Goal: Task Accomplishment & Management: Manage account settings

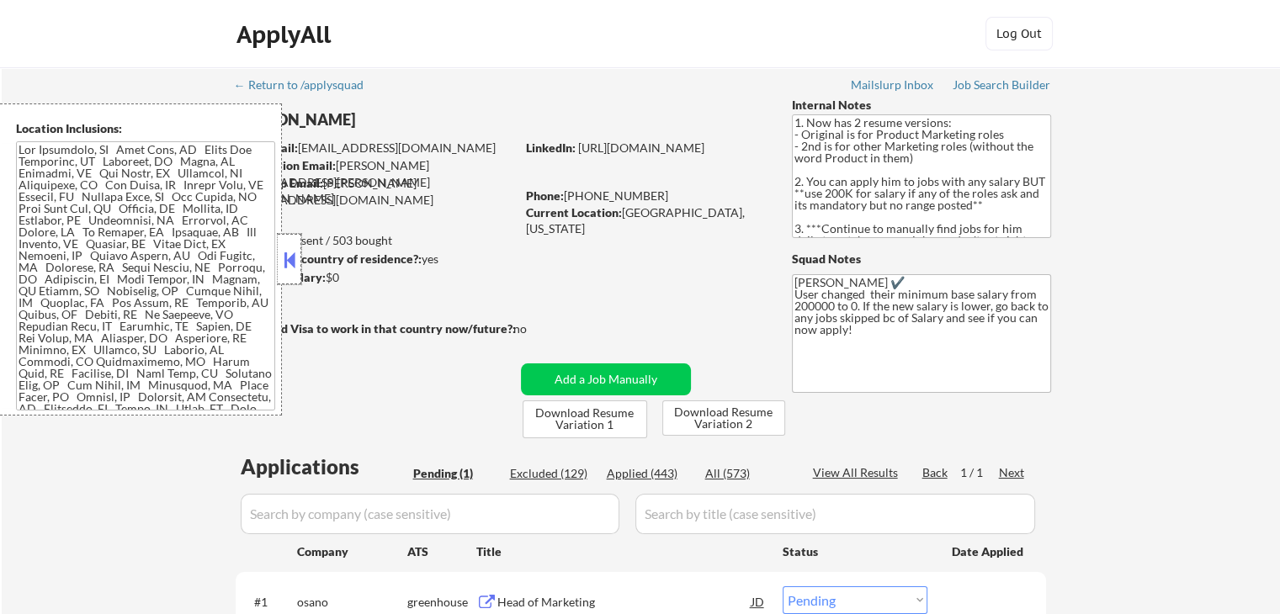
click at [299, 257] on div at bounding box center [290, 259] width 24 height 50
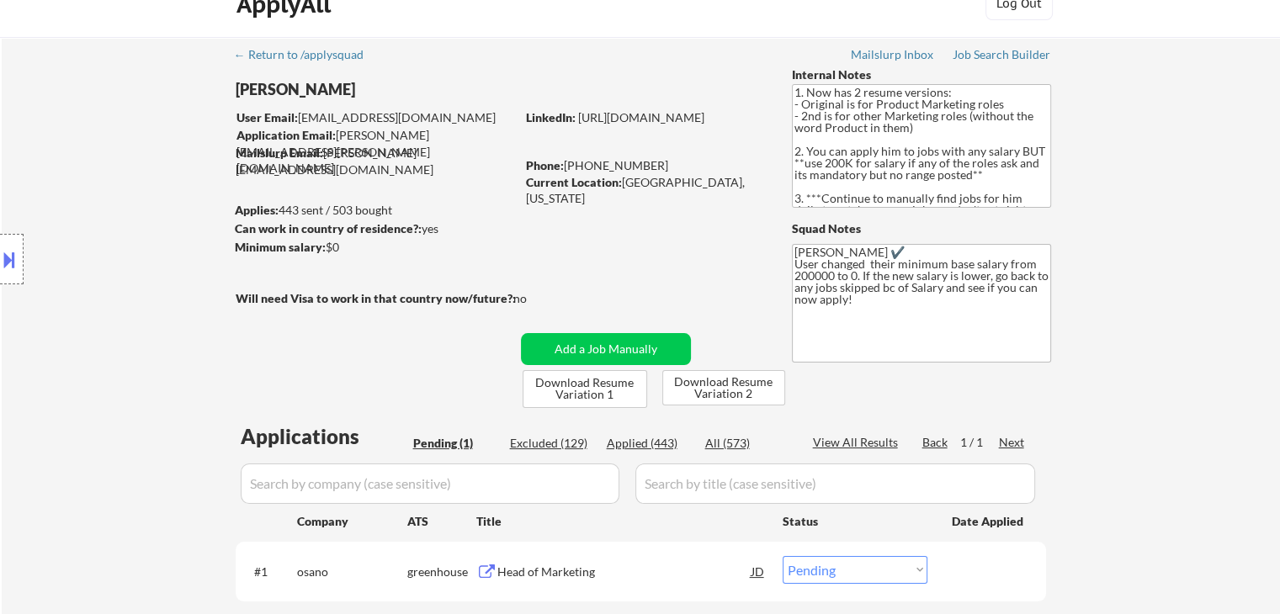
scroll to position [252, 0]
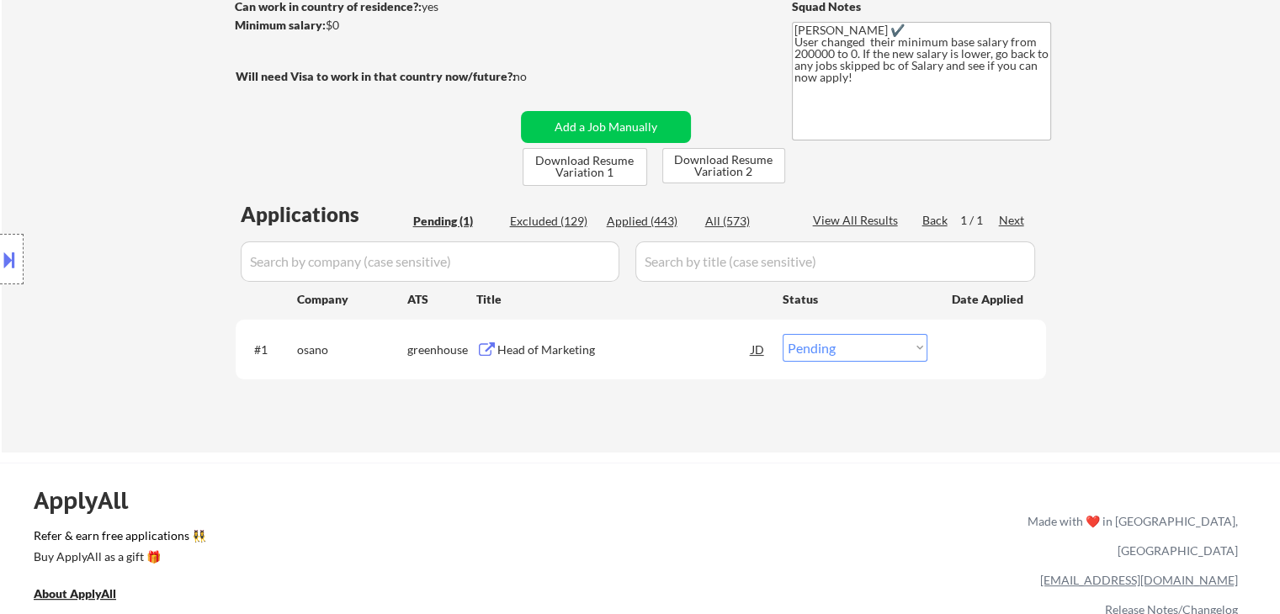
click at [535, 347] on div "Head of Marketing" at bounding box center [624, 350] width 254 height 17
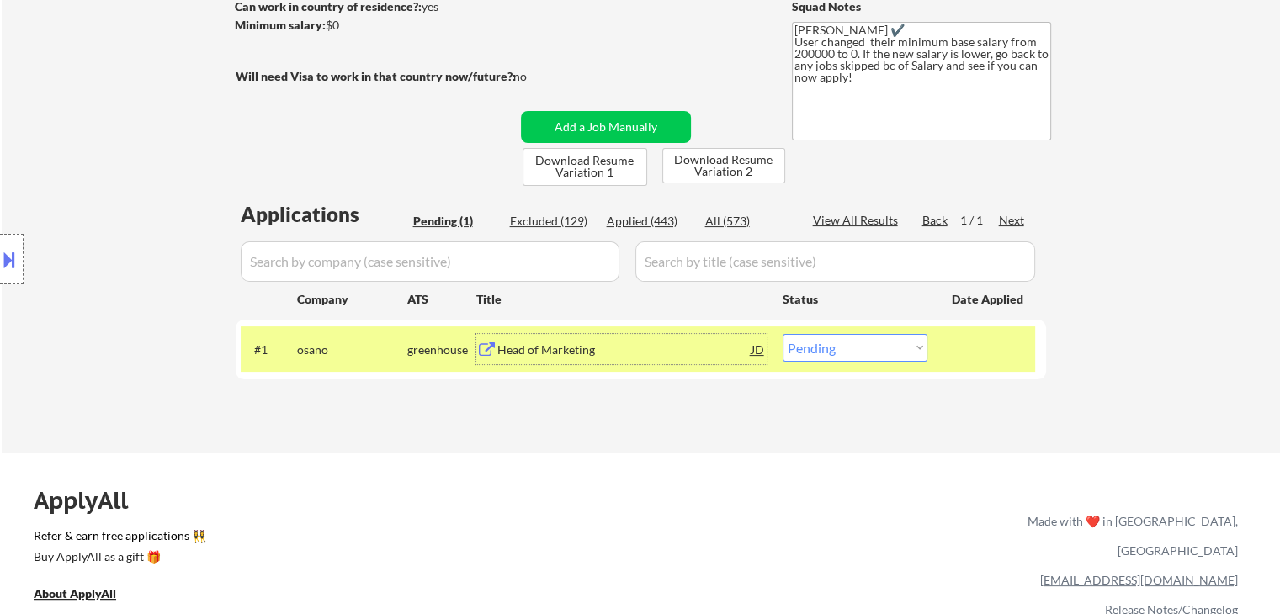
click at [858, 353] on select "Choose an option... Pending Applied Excluded (Questions) Excluded (Expired) Exc…" at bounding box center [854, 348] width 145 height 28
select select ""excluded""
click at [782, 334] on select "Choose an option... Pending Applied Excluded (Questions) Excluded (Expired) Exc…" at bounding box center [854, 348] width 145 height 28
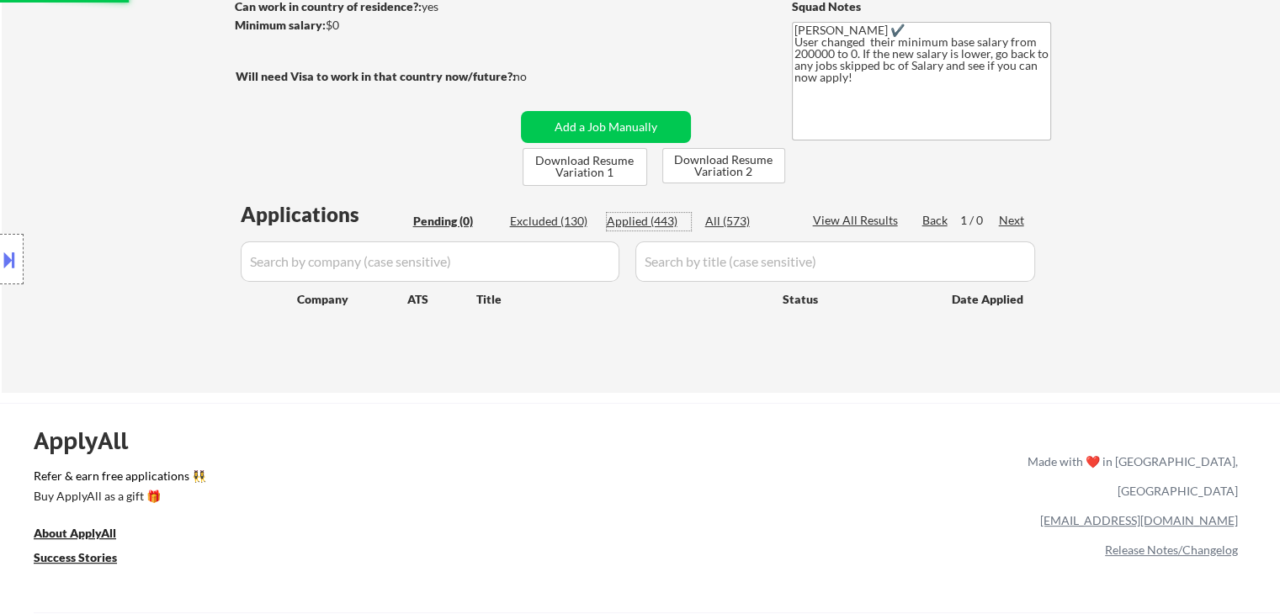
click at [636, 216] on div "Applied (443)" at bounding box center [649, 221] width 84 height 17
select select ""applied""
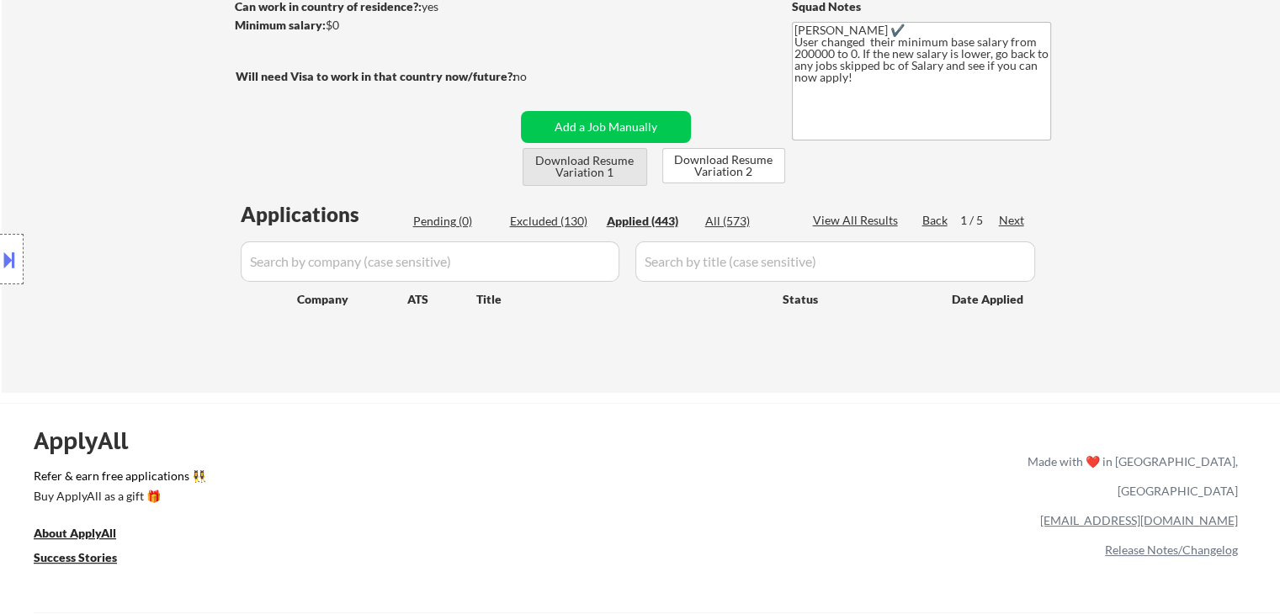
select select ""applied""
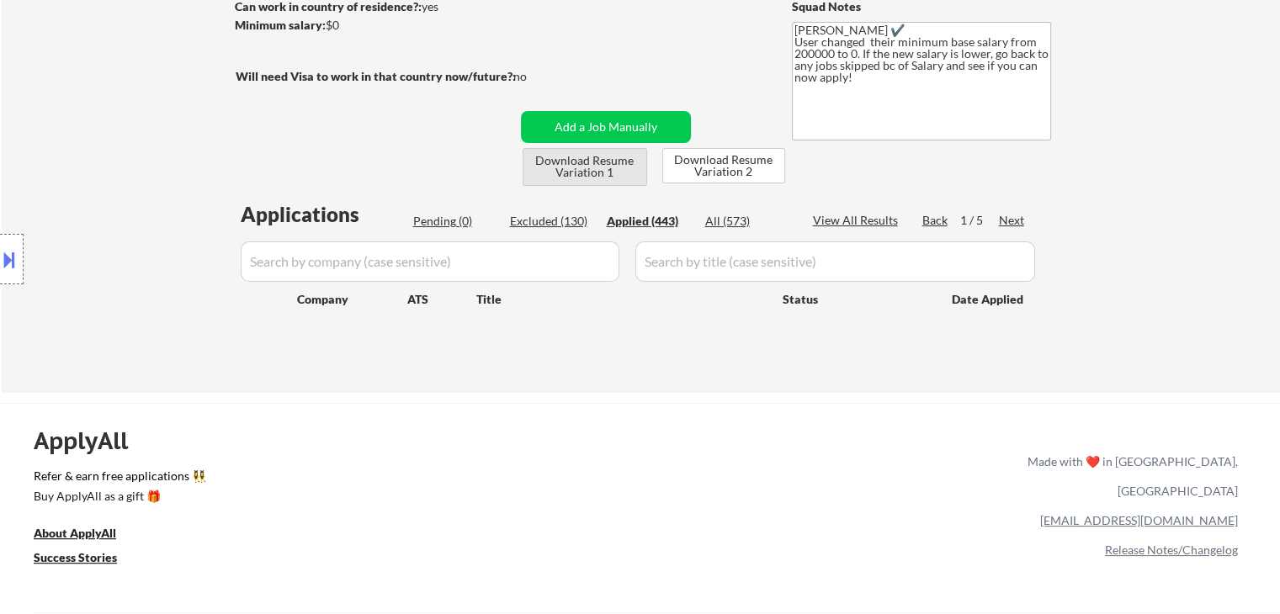
select select ""applied""
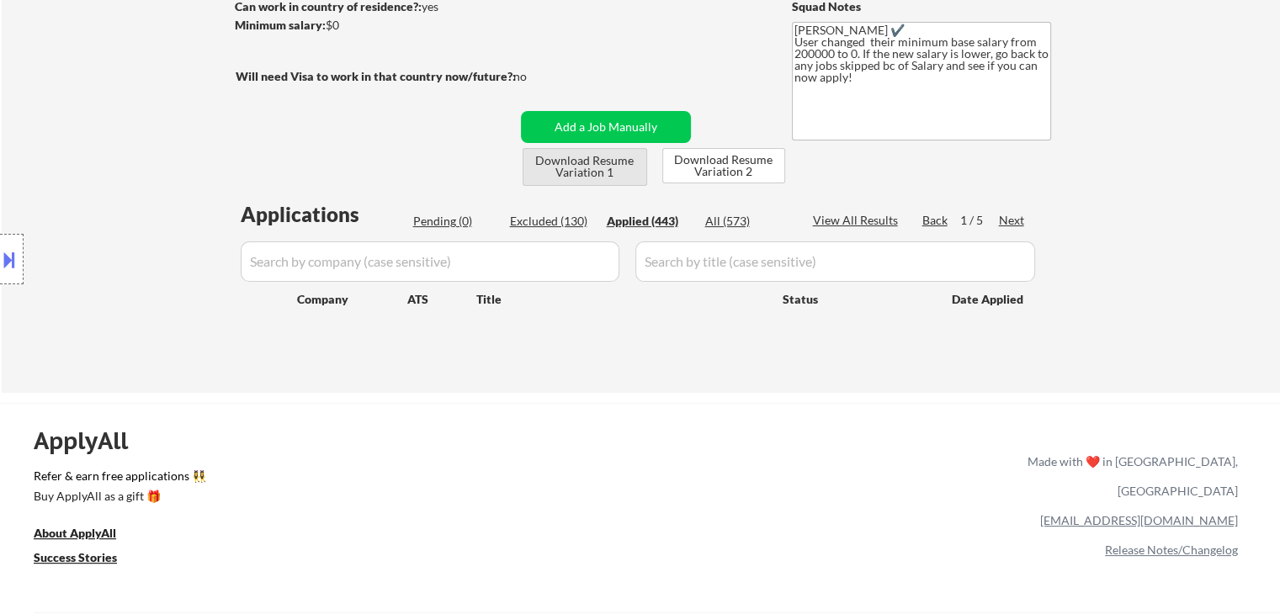
select select ""applied""
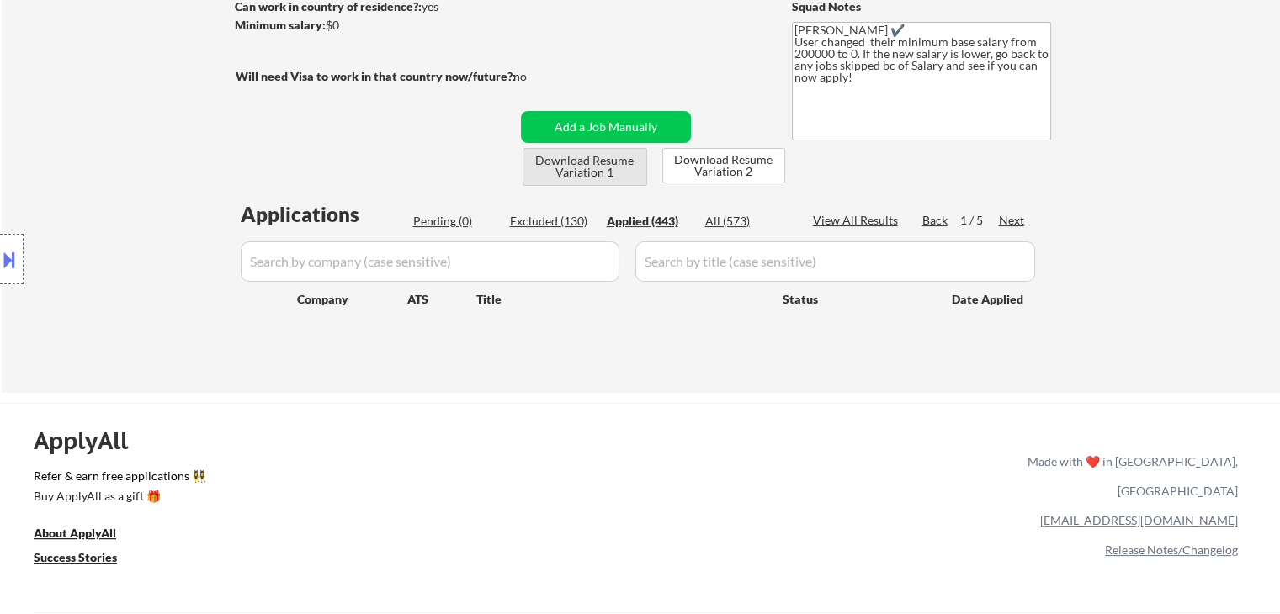
select select ""applied""
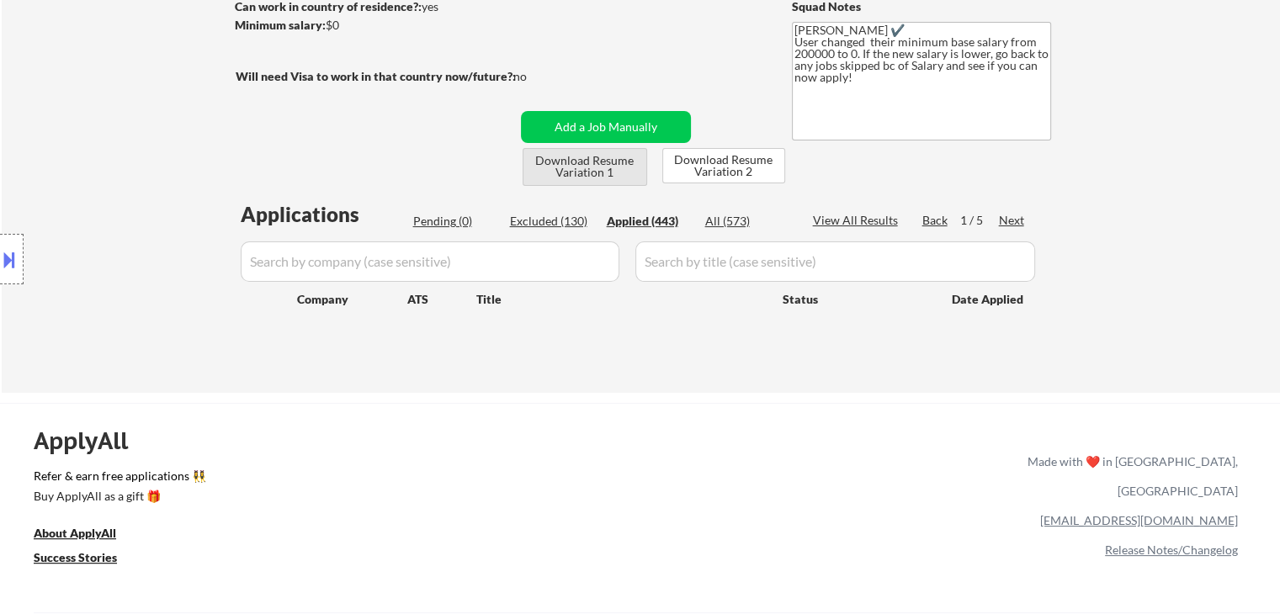
select select ""applied""
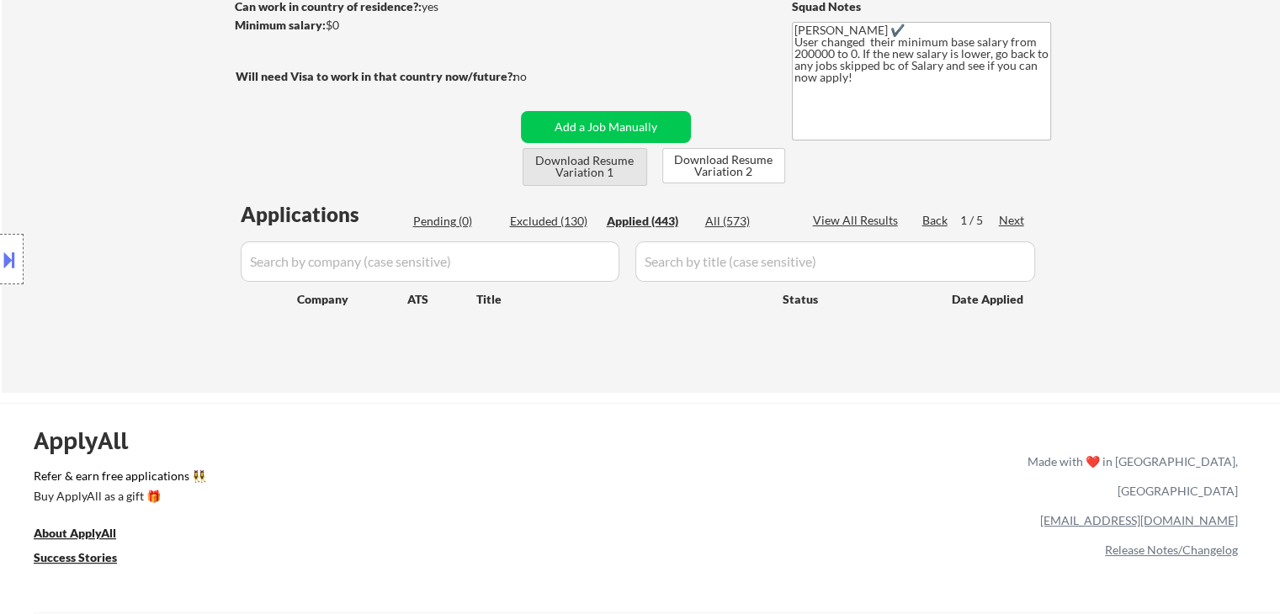
select select ""applied""
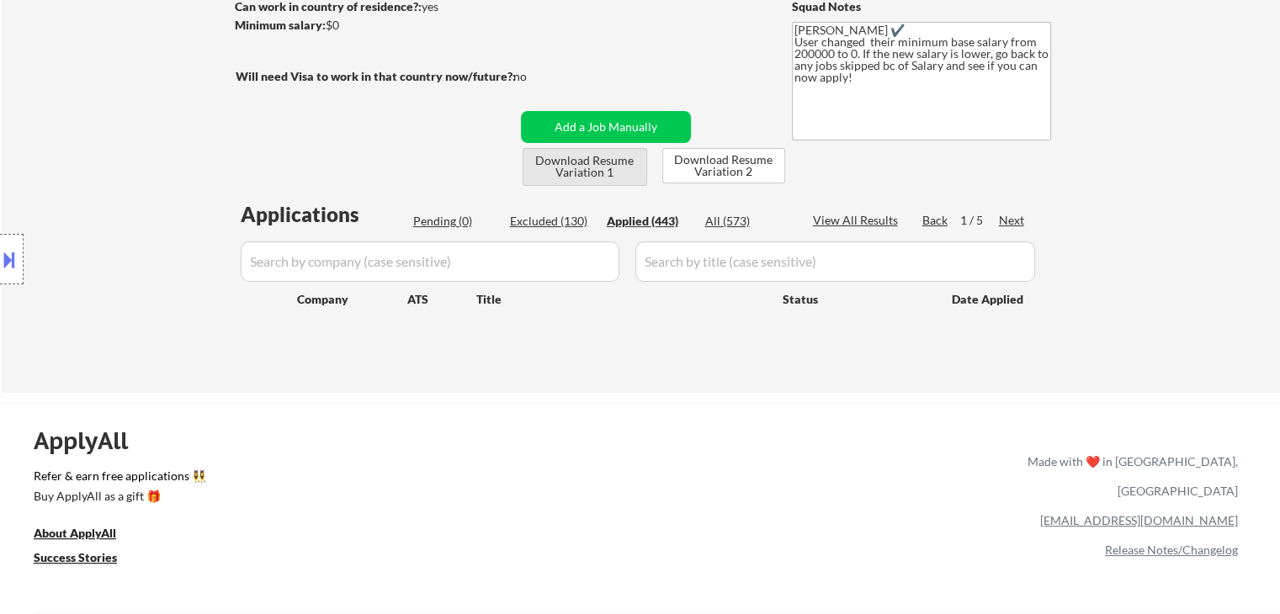
select select ""applied""
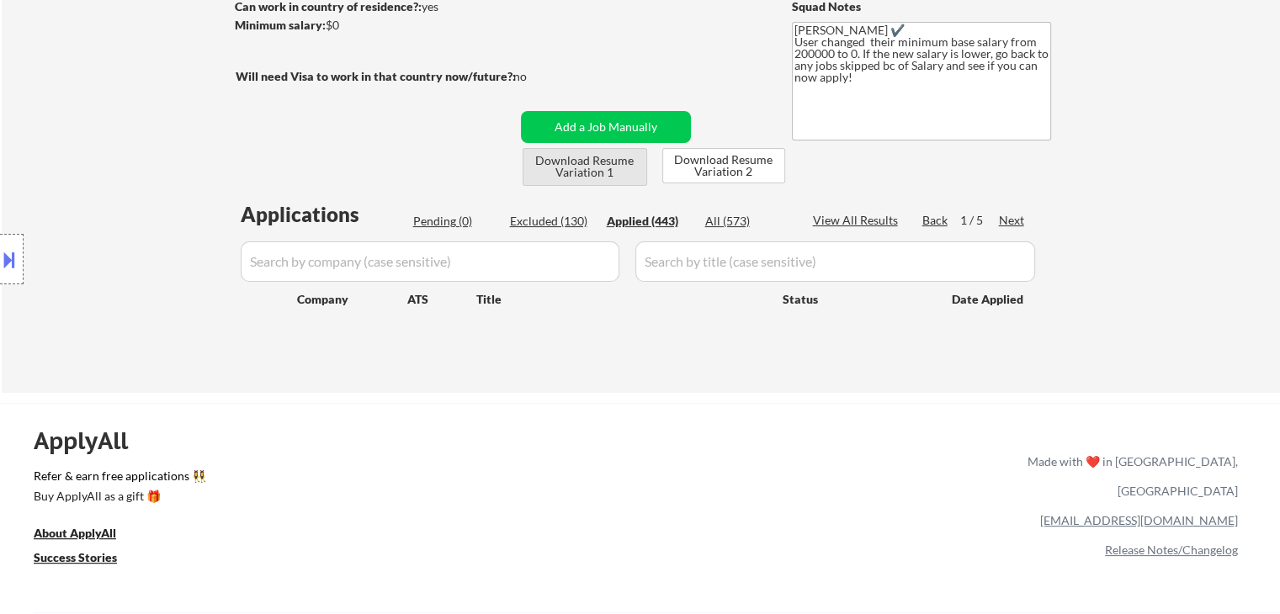
select select ""applied""
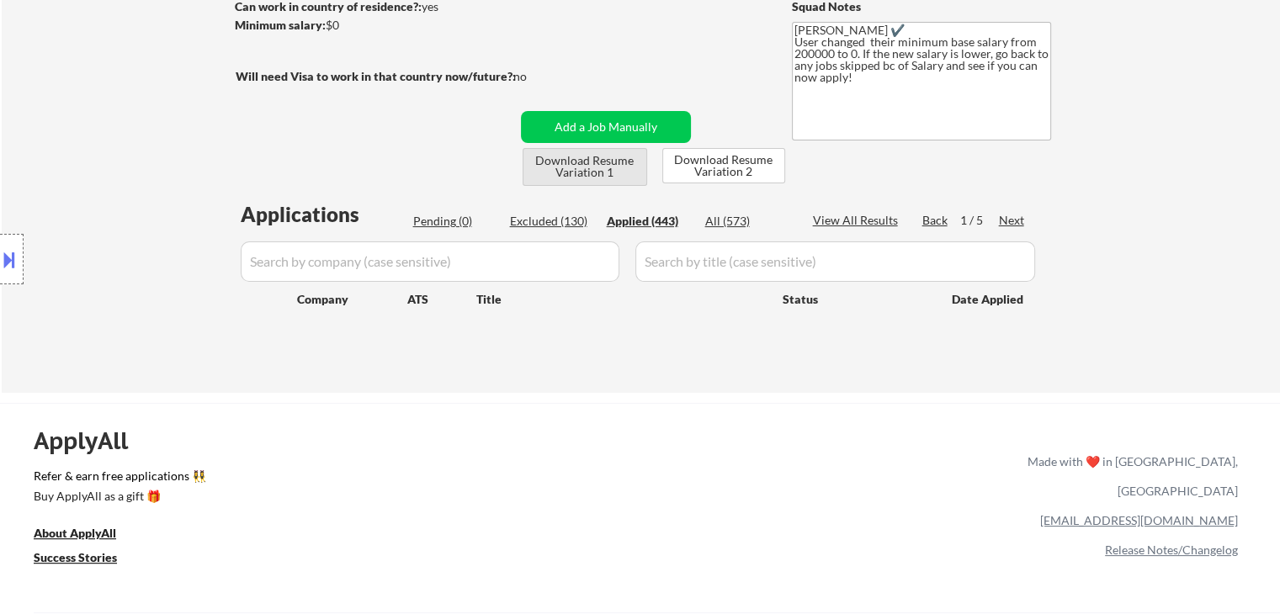
select select ""applied""
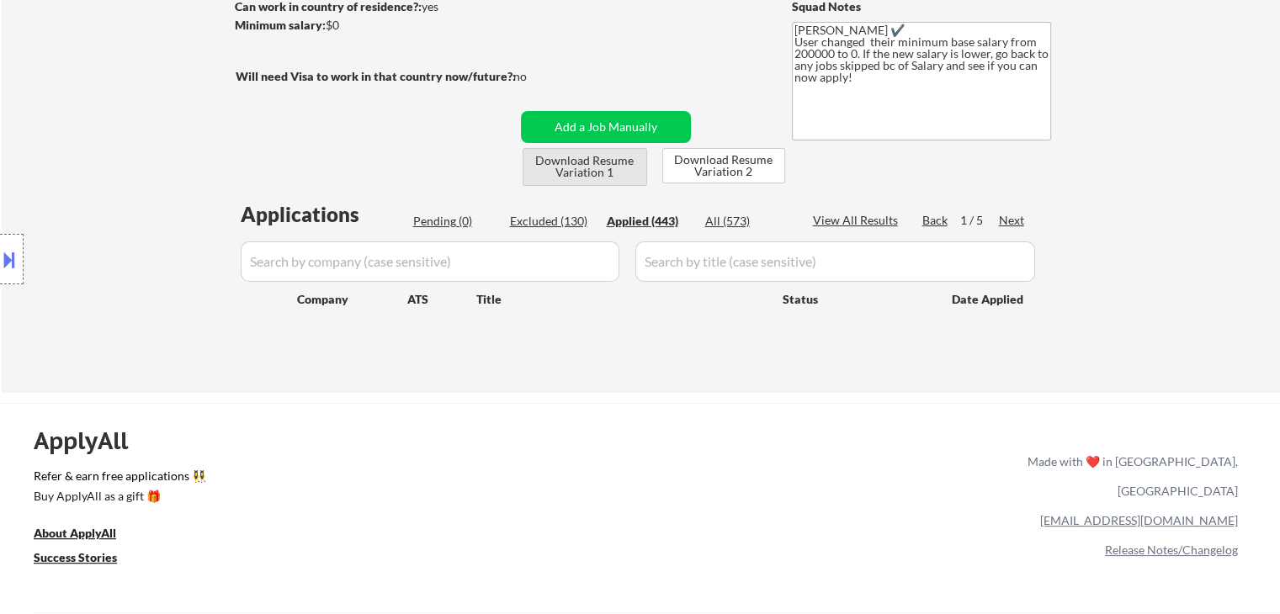
select select ""applied""
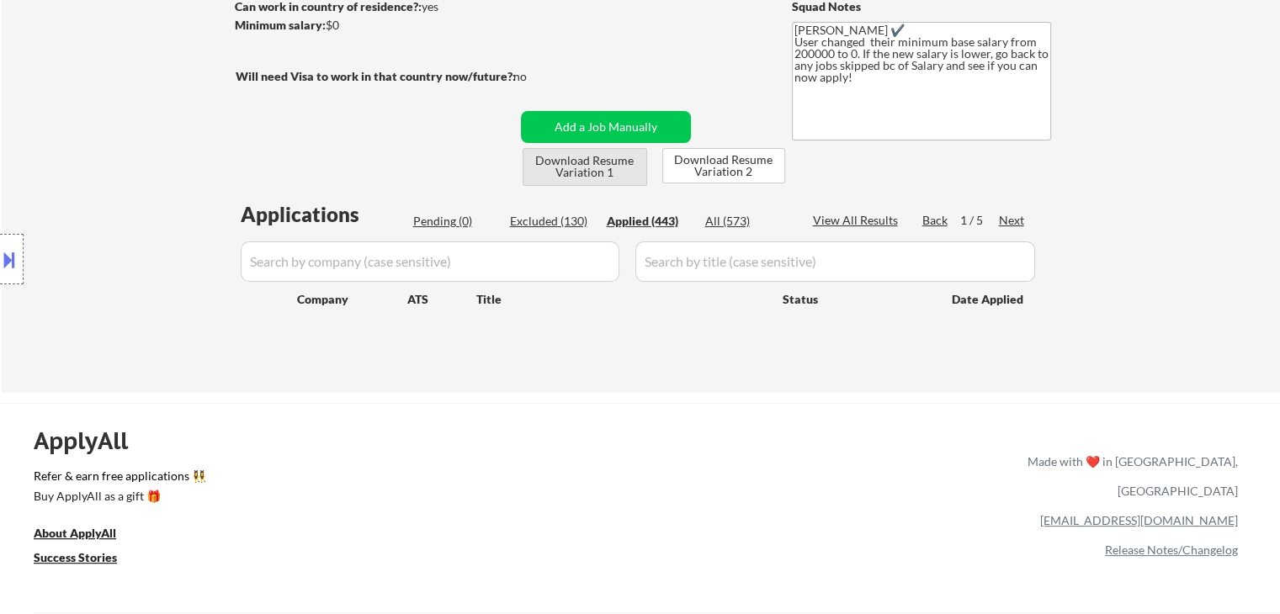
select select ""applied""
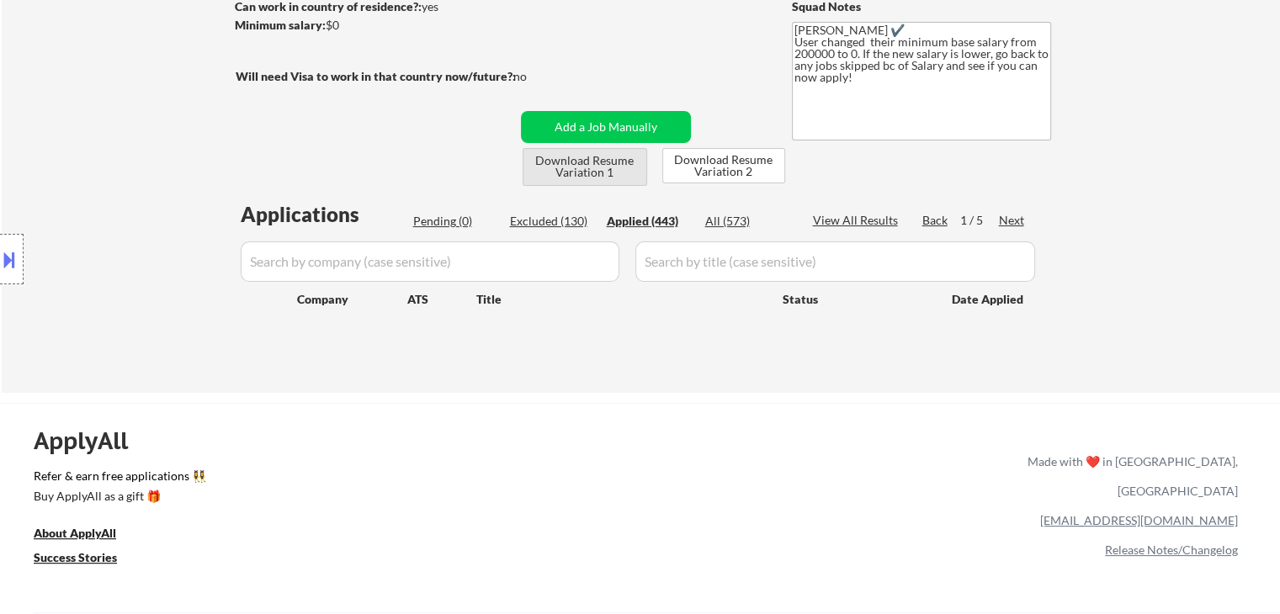
select select ""applied""
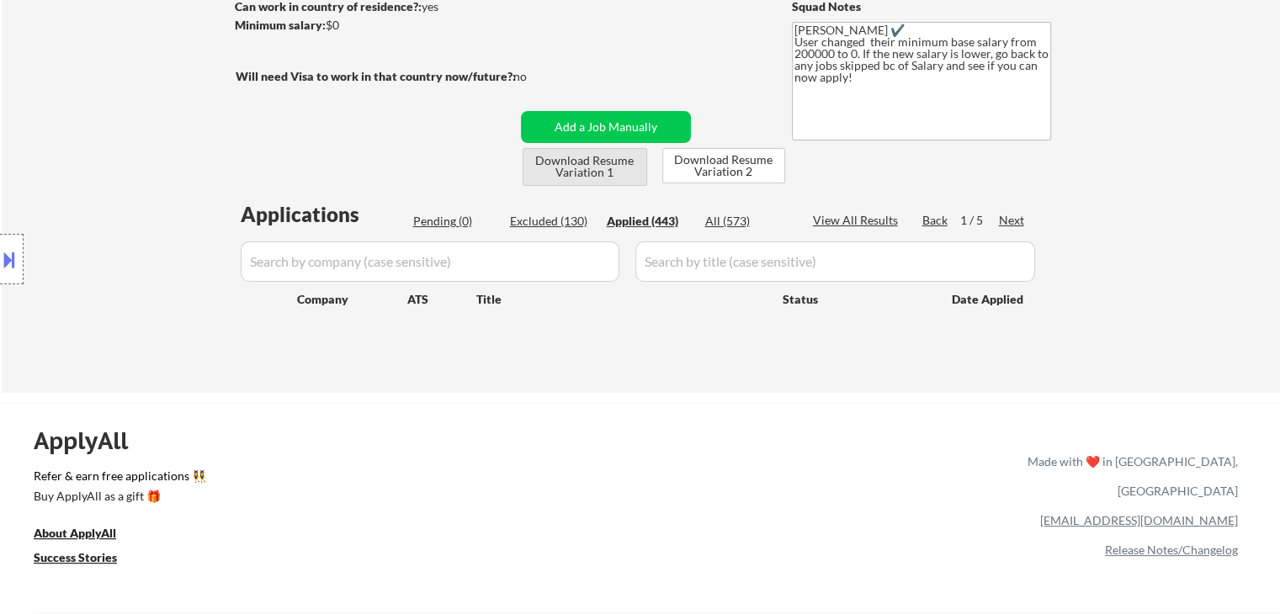
select select ""applied""
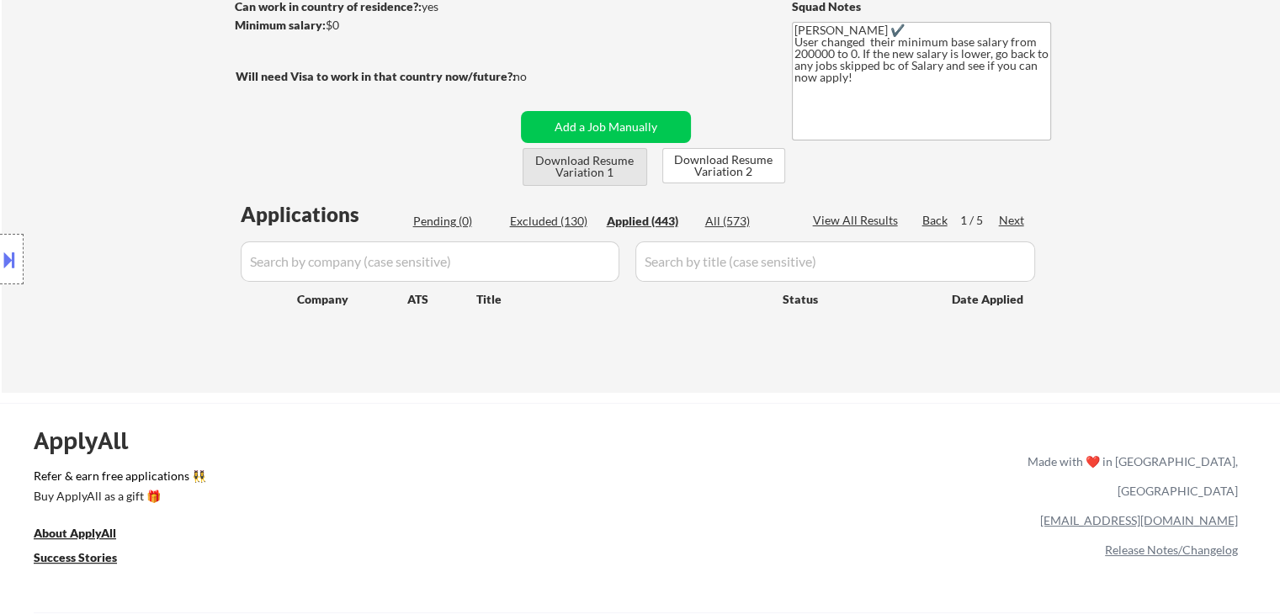
select select ""applied""
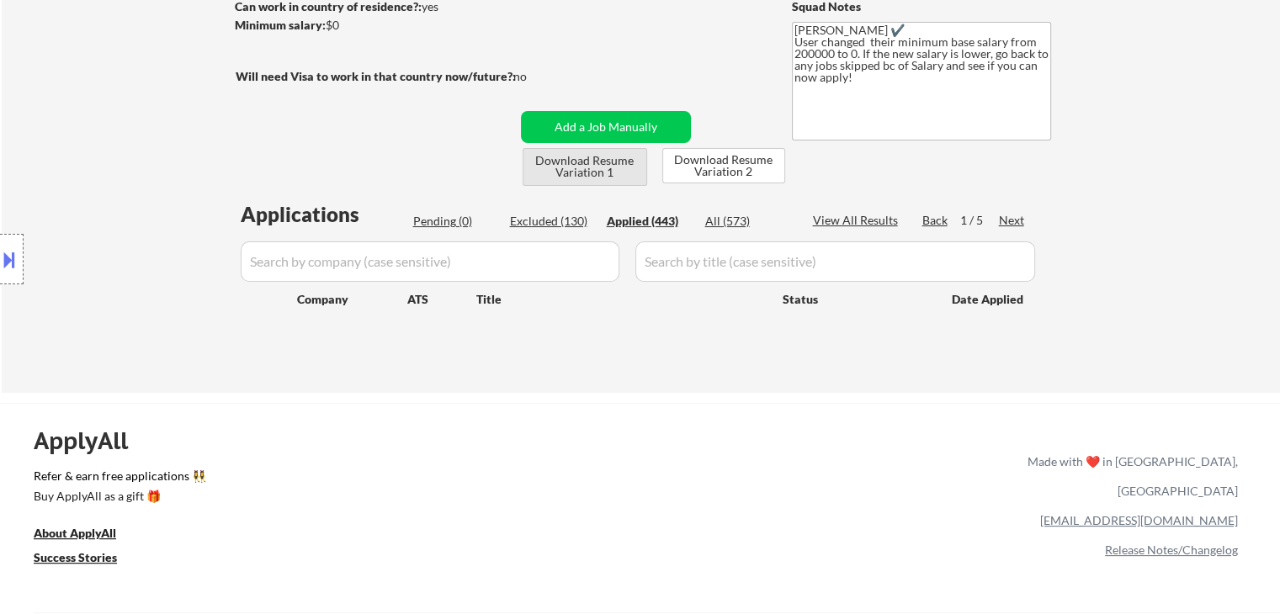
select select ""applied""
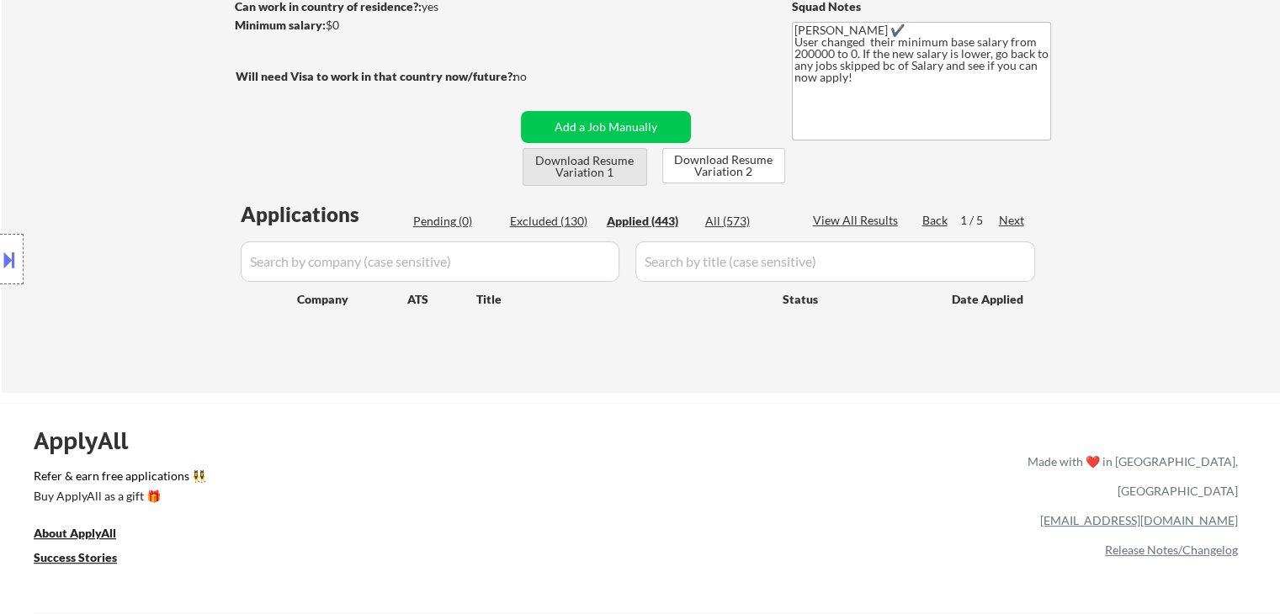
select select ""applied""
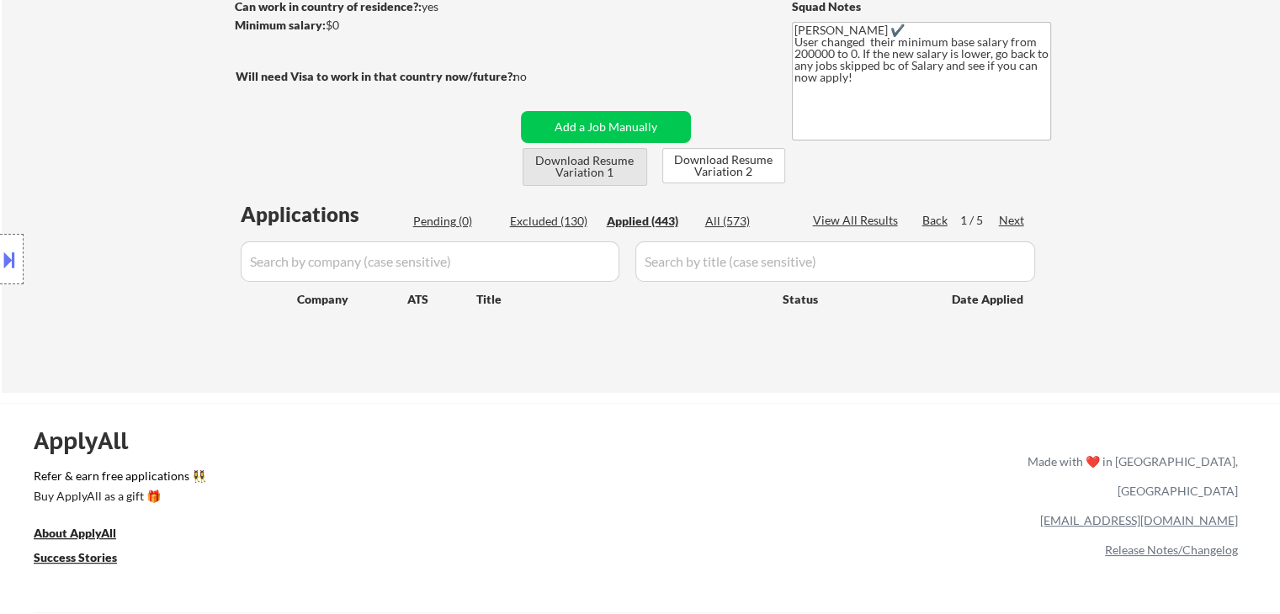
select select ""applied""
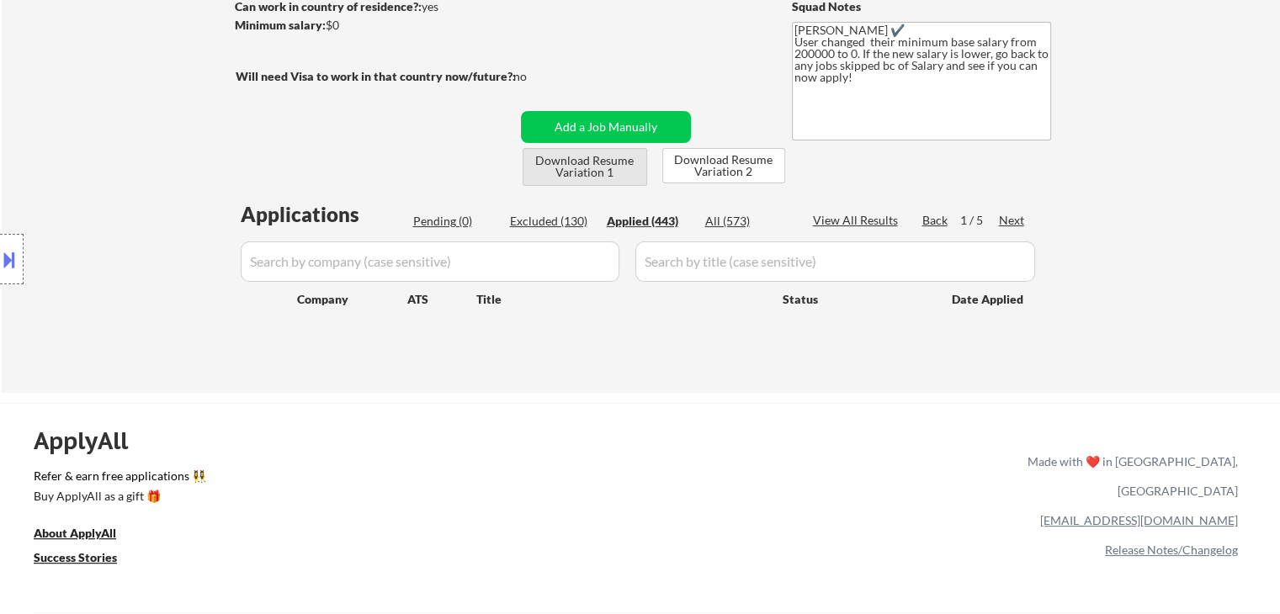
select select ""applied""
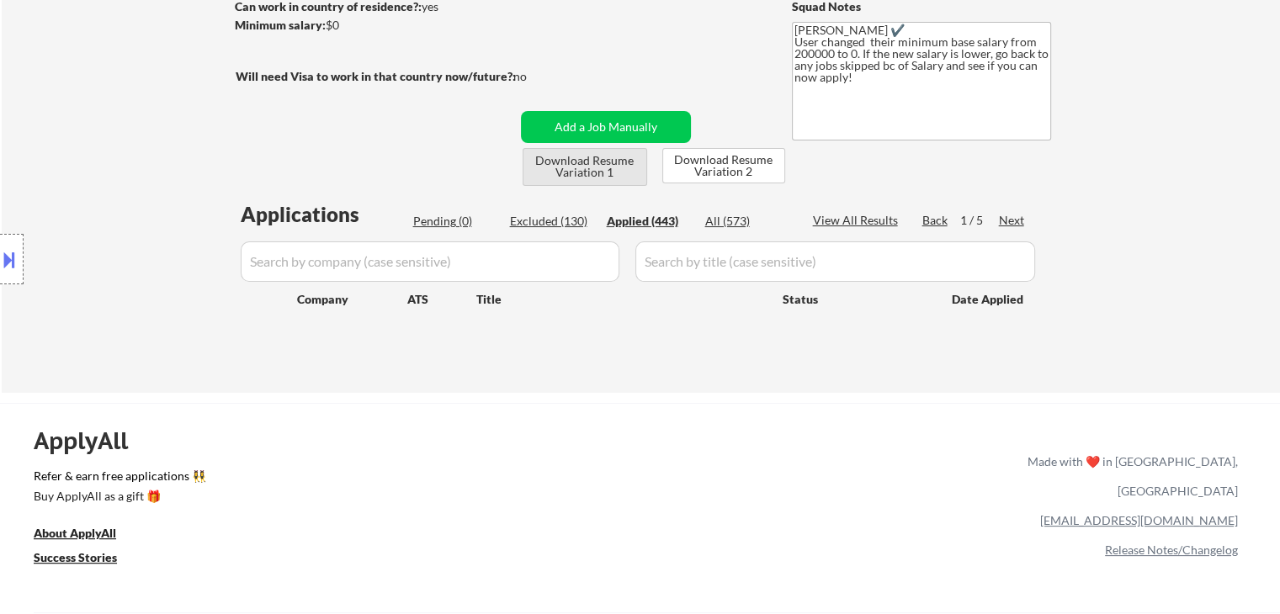
select select ""applied""
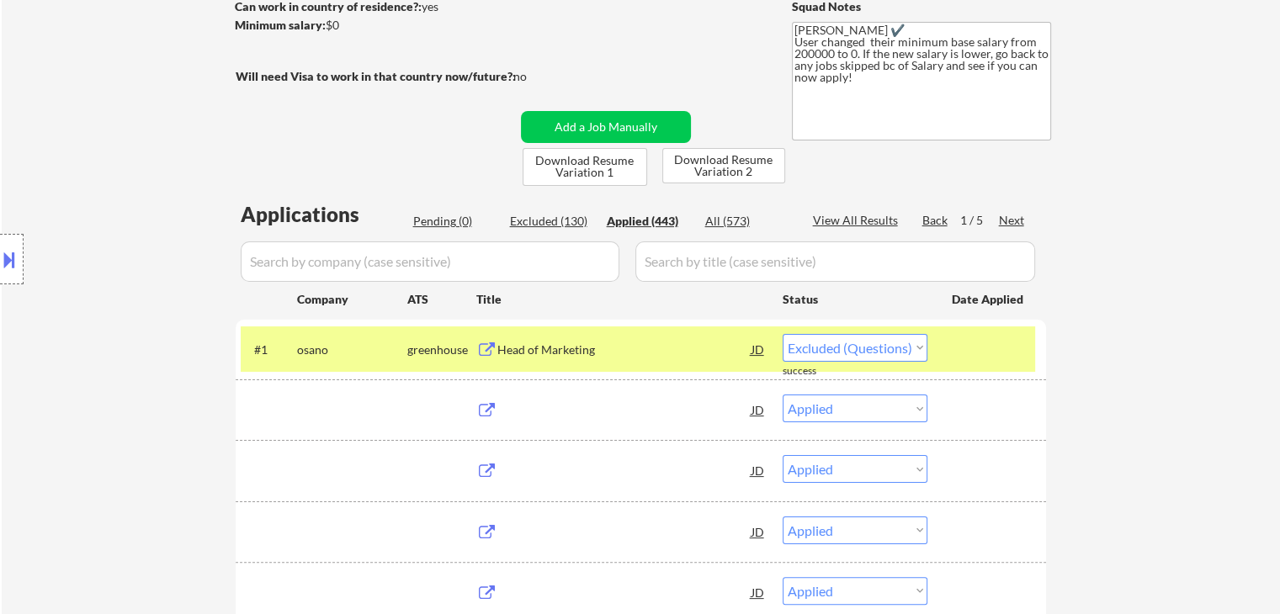
select select ""applied""
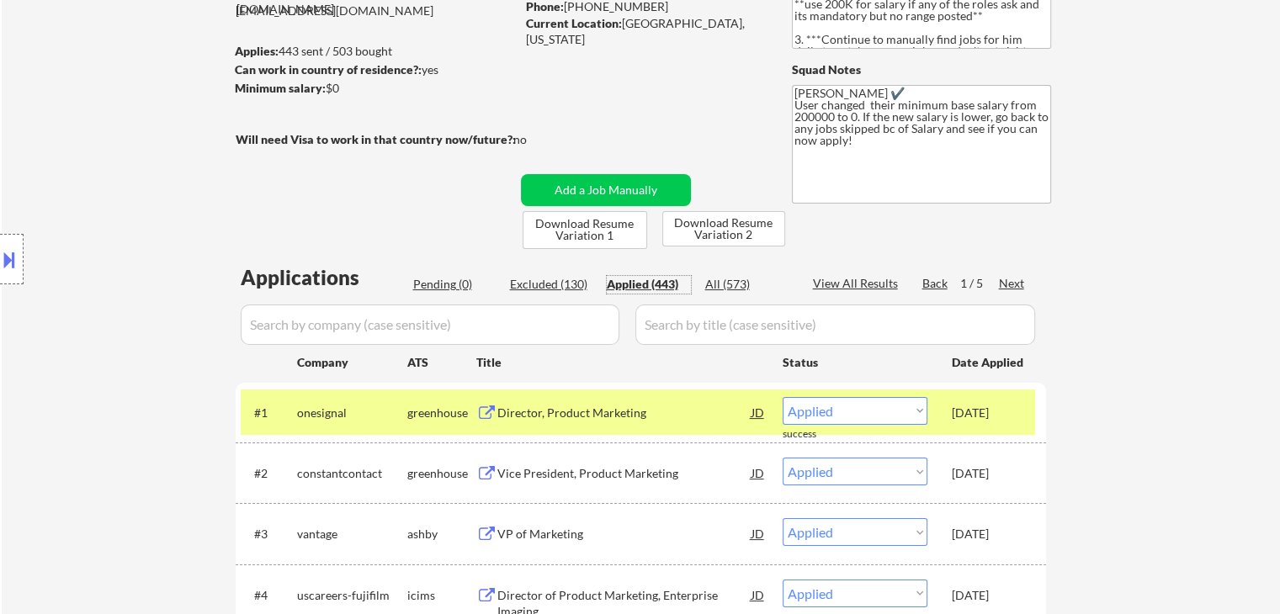
scroll to position [168, 0]
